Goal: Task Accomplishment & Management: Complete application form

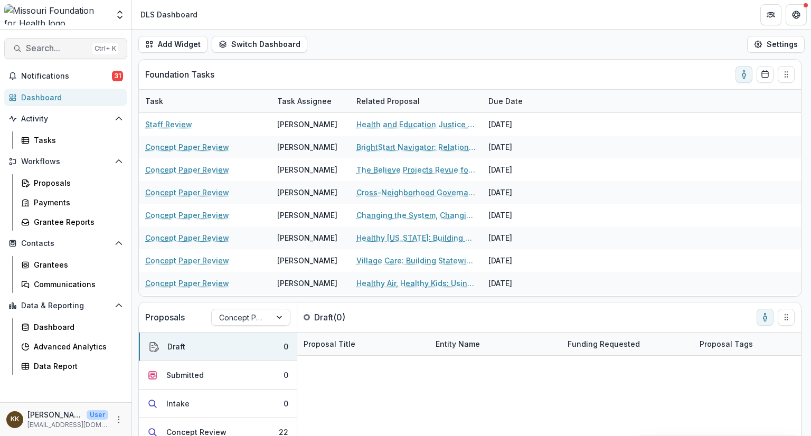
click at [59, 49] on span "Search..." at bounding box center [57, 48] width 62 height 10
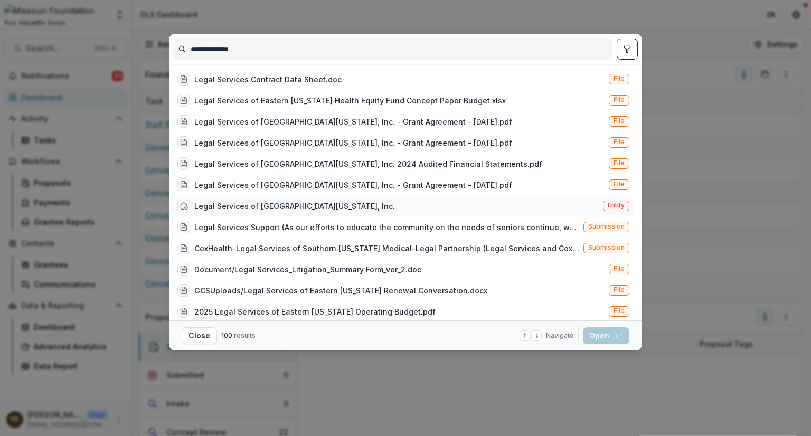
type input "**********"
click at [283, 205] on div "Legal Services of [GEOGRAPHIC_DATA][US_STATE], Inc." at bounding box center [294, 206] width 201 height 11
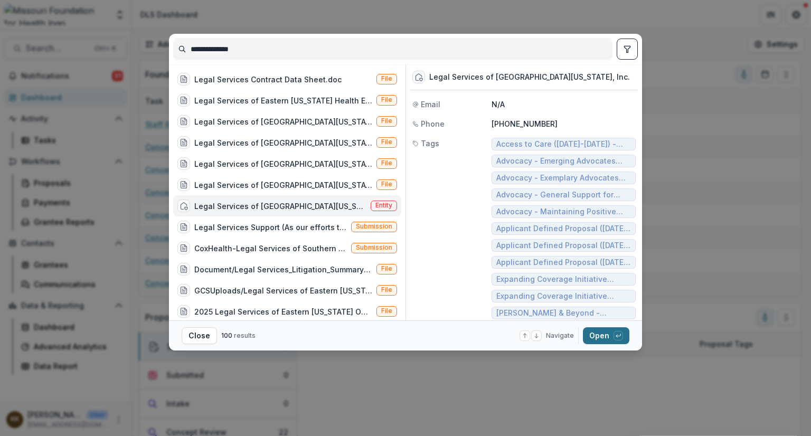
click at [595, 336] on button "Open with enter key" at bounding box center [606, 335] width 46 height 17
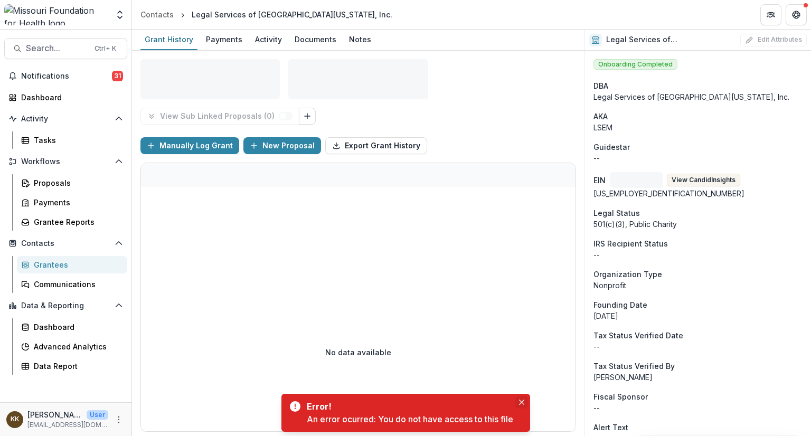
click at [524, 400] on icon "Close" at bounding box center [521, 402] width 5 height 5
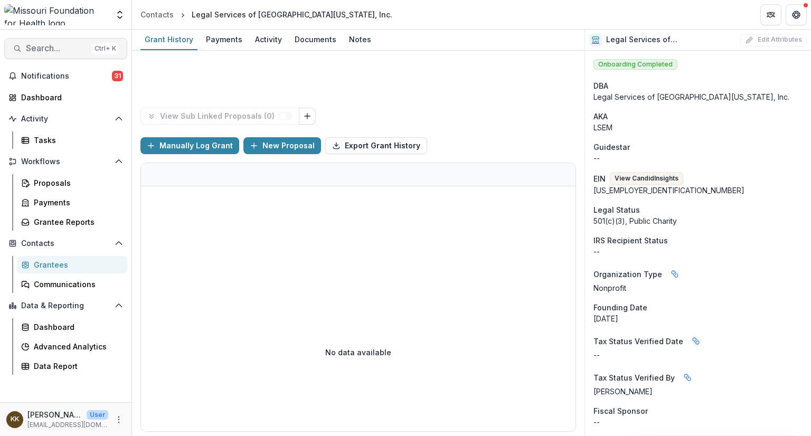
click at [44, 49] on span "Search..." at bounding box center [57, 48] width 62 height 10
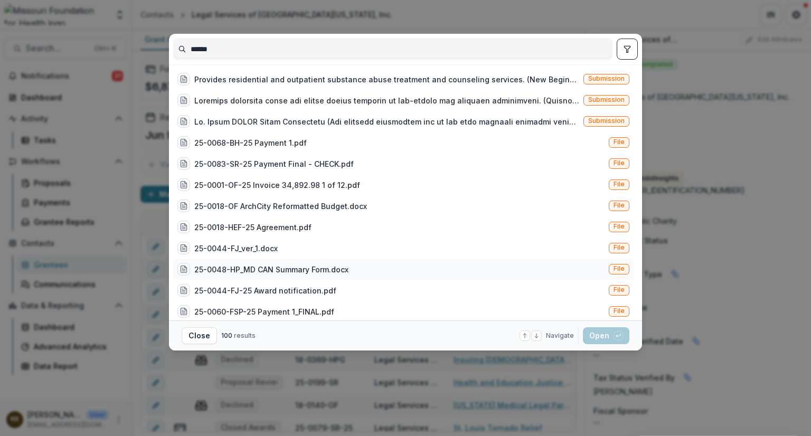
type input "*******"
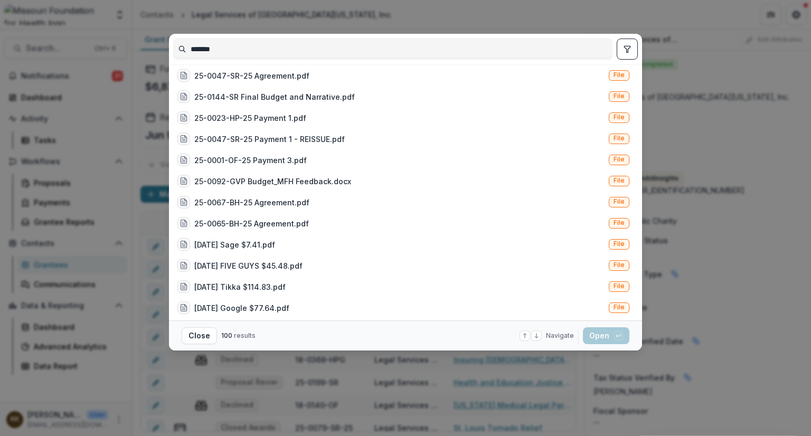
scroll to position [1161, 0]
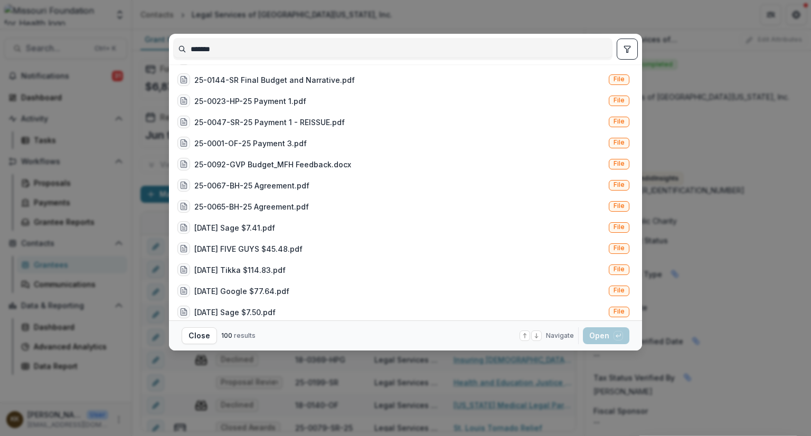
drag, startPoint x: 235, startPoint y: 44, endPoint x: 160, endPoint y: 46, distance: 74.5
click at [160, 46] on div "******* 25-04-09 Amazon $34.57.pdf File 25-05-04 Meta $12.49.pdf File 25-04-22 …" at bounding box center [405, 218] width 811 height 436
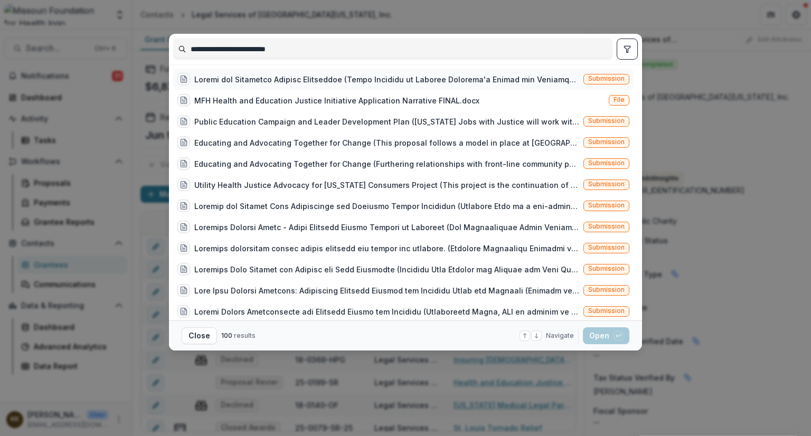
type input "**********"
click at [332, 79] on div at bounding box center [386, 79] width 385 height 11
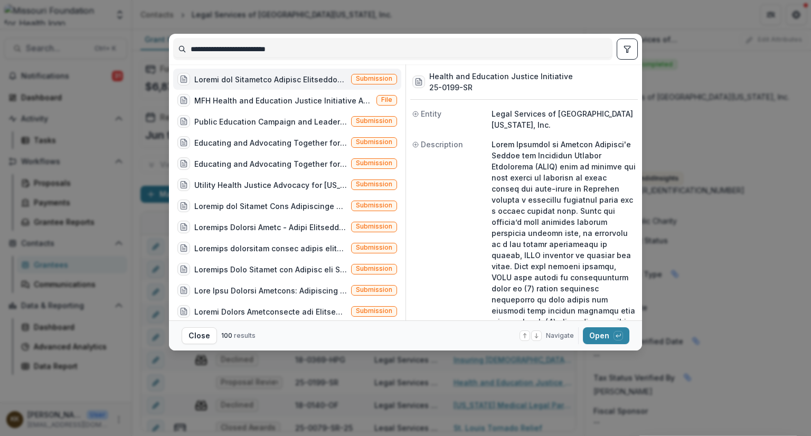
click at [298, 80] on div at bounding box center [270, 79] width 153 height 11
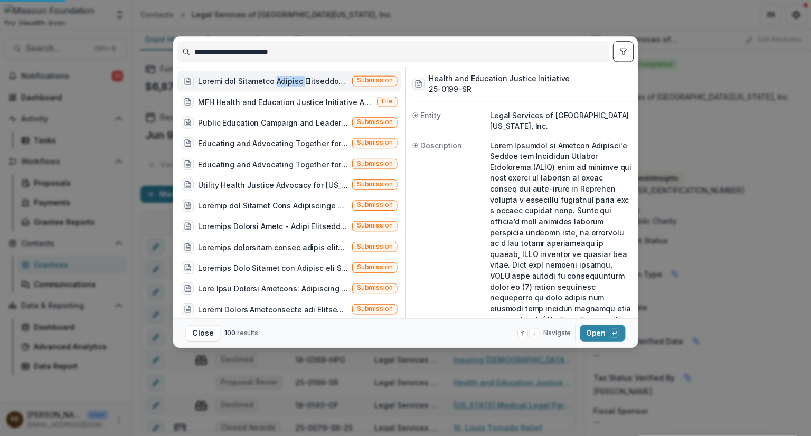
click at [298, 80] on div at bounding box center [273, 81] width 150 height 11
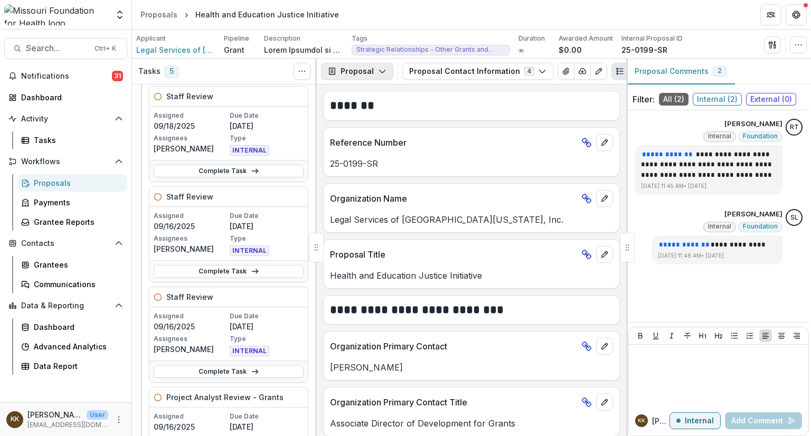
click at [357, 71] on button "Proposal" at bounding box center [357, 71] width 72 height 17
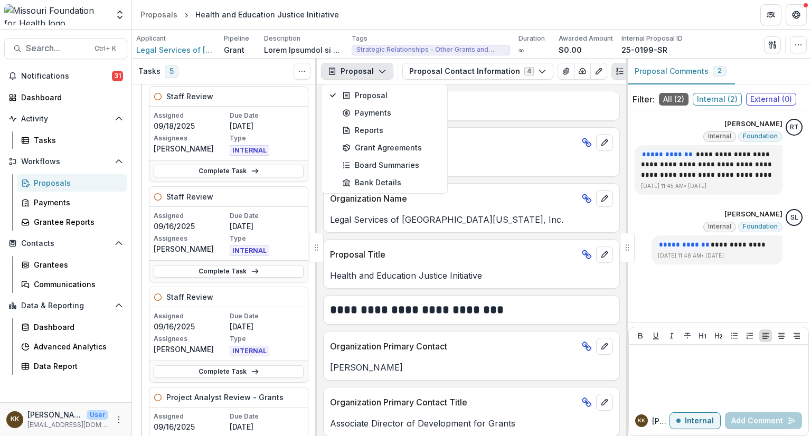
click at [357, 71] on button "Proposal" at bounding box center [357, 71] width 72 height 17
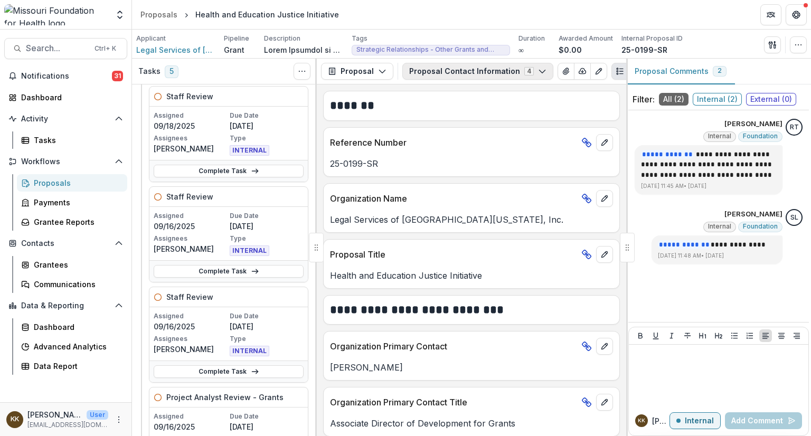
click at [434, 72] on button "Proposal Contact Information 4" at bounding box center [477, 71] width 151 height 17
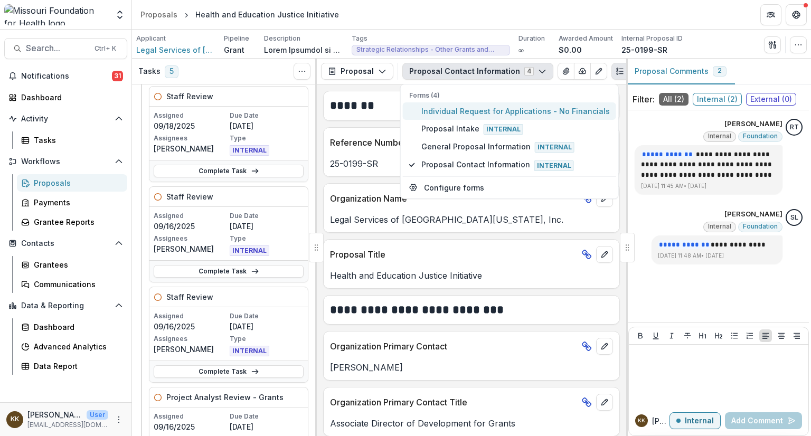
click at [431, 112] on span "Individual Request for Applications - No Financials" at bounding box center [515, 111] width 188 height 11
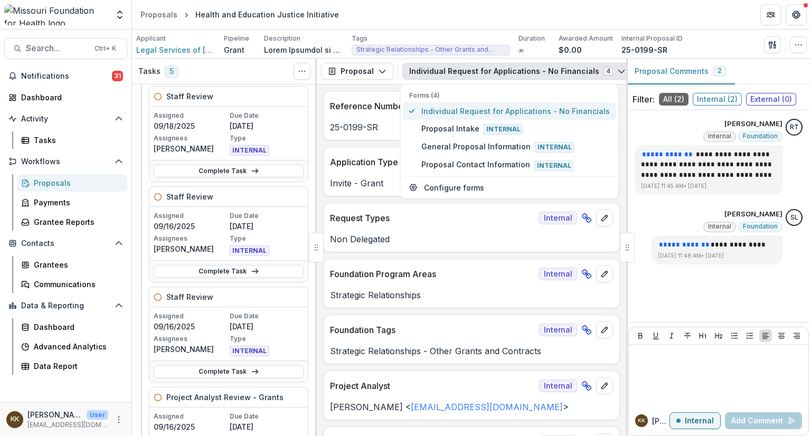
click at [440, 112] on span "Individual Request for Applications - No Financials" at bounding box center [515, 111] width 188 height 11
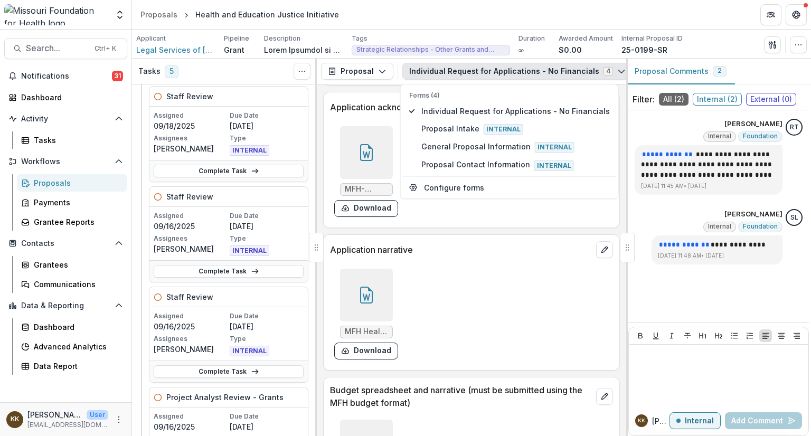
scroll to position [3943, 0]
click at [222, 267] on link "Complete Task" at bounding box center [229, 271] width 150 height 13
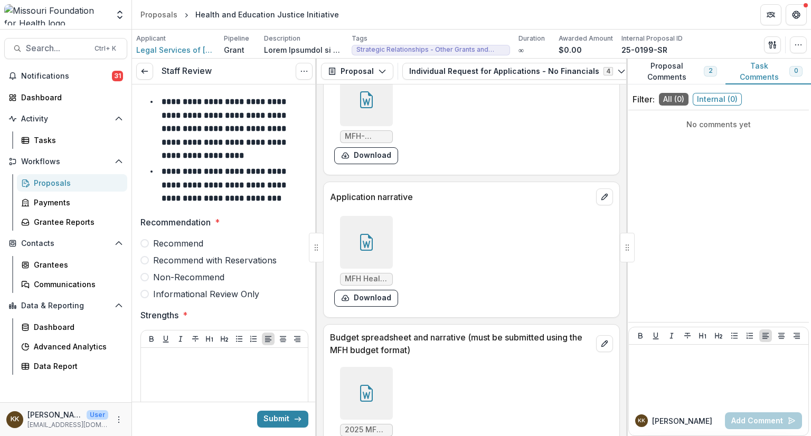
scroll to position [4000, 0]
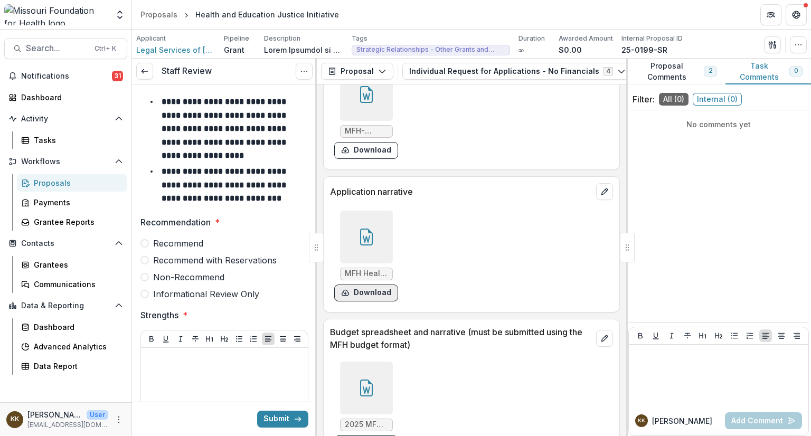
click at [368, 288] on button "Download" at bounding box center [366, 293] width 64 height 17
